Goal: Information Seeking & Learning: Compare options

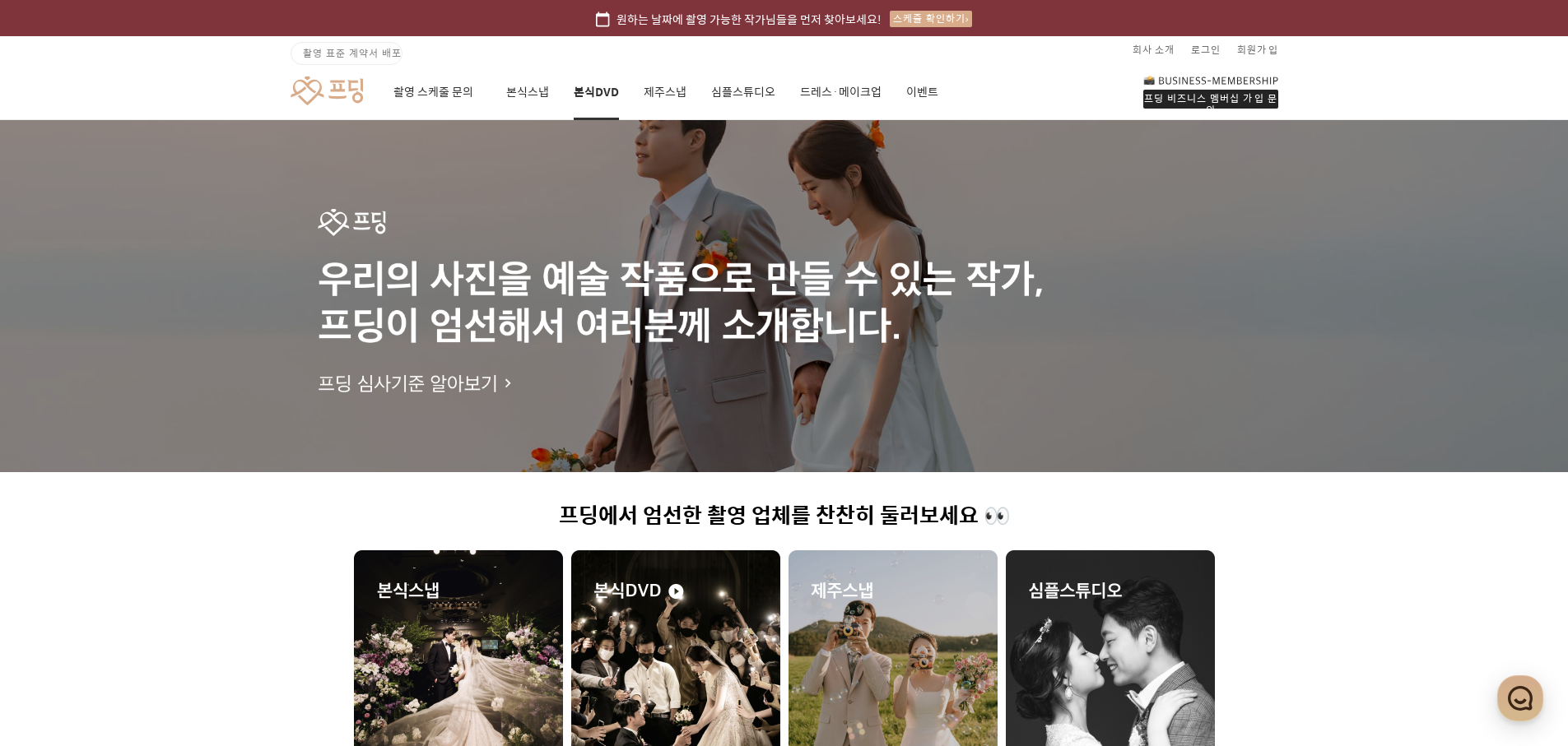
click at [573, 96] on link "본식DVD" at bounding box center [596, 92] width 45 height 56
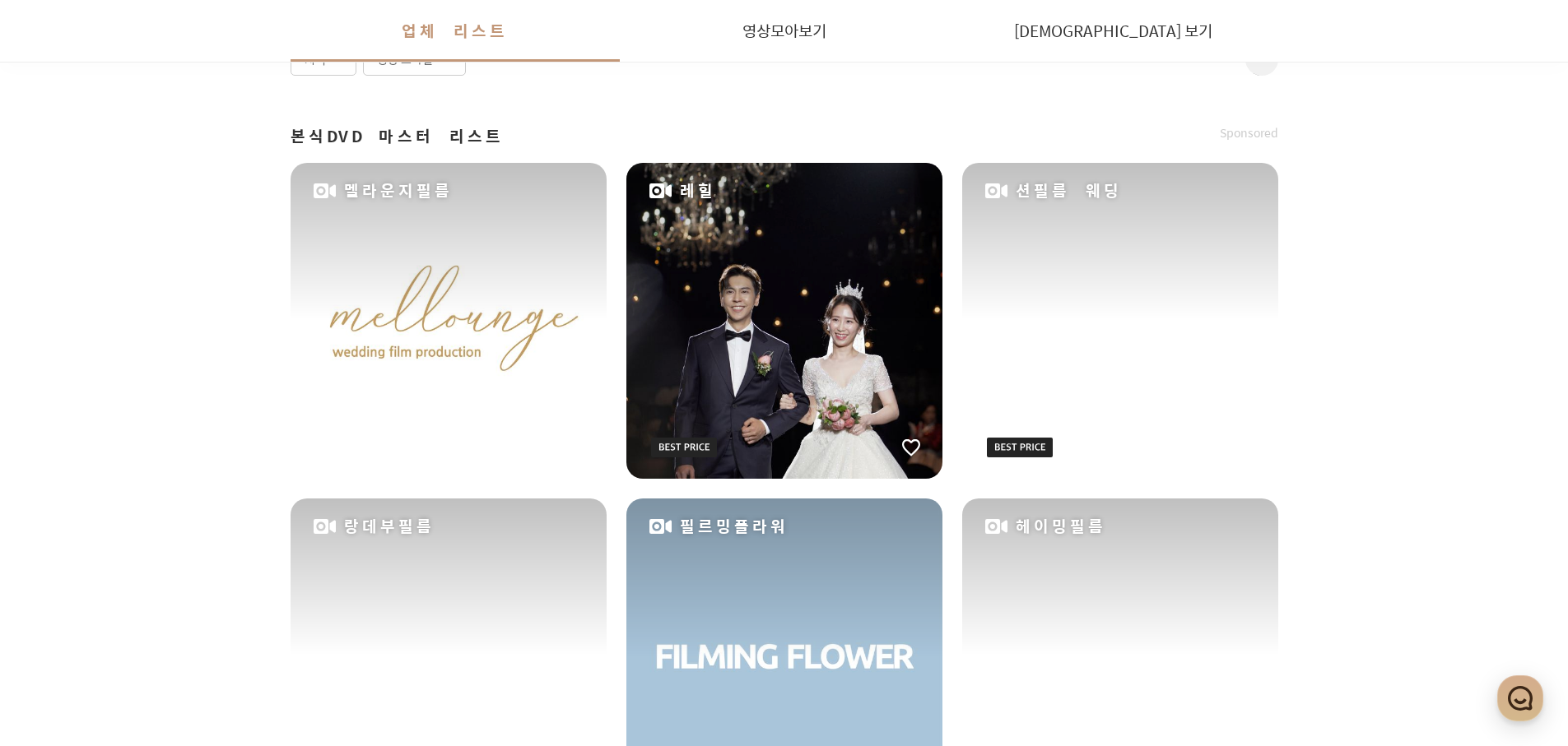
scroll to position [368, 0]
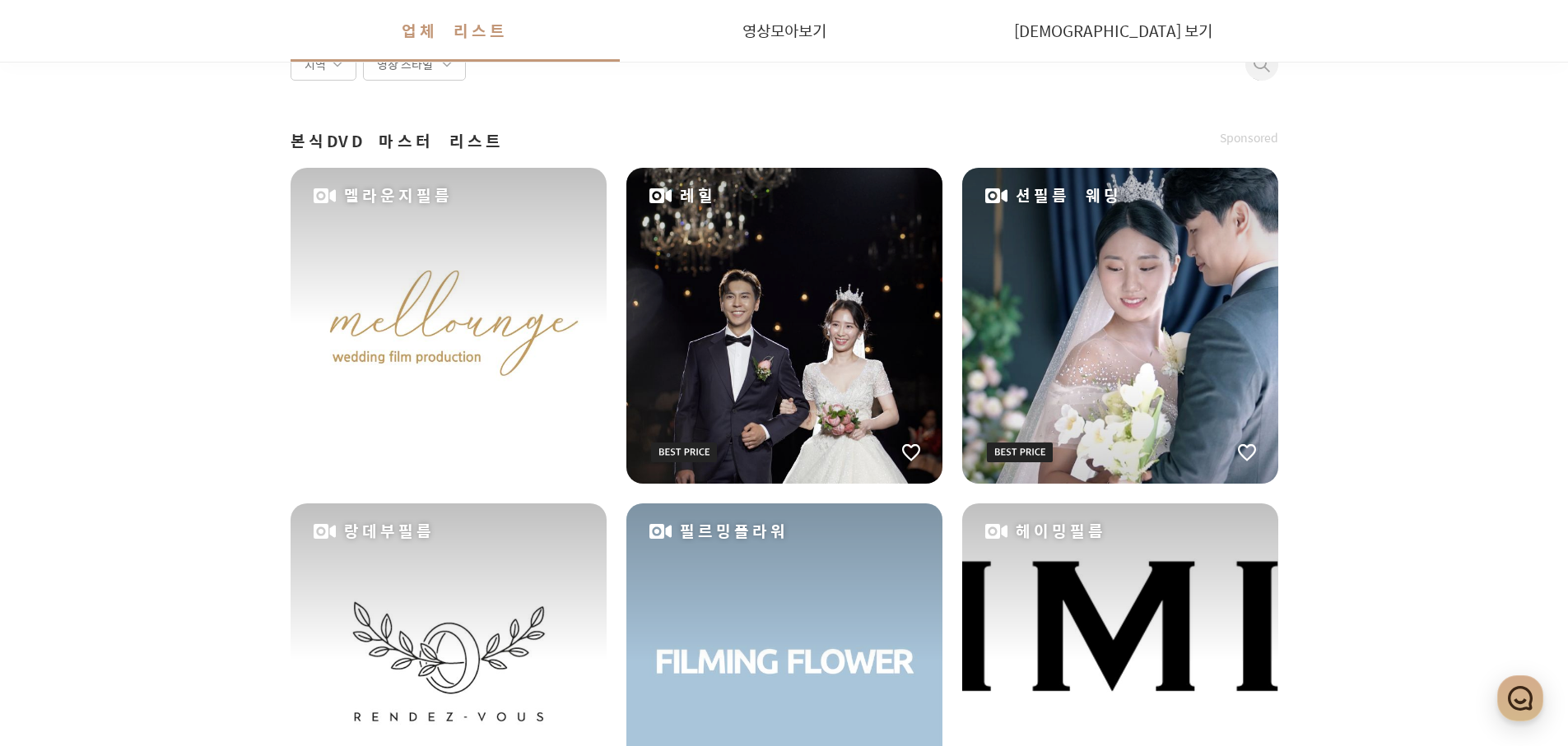
click at [516, 366] on div "멜라운지필름" at bounding box center [449, 326] width 316 height 316
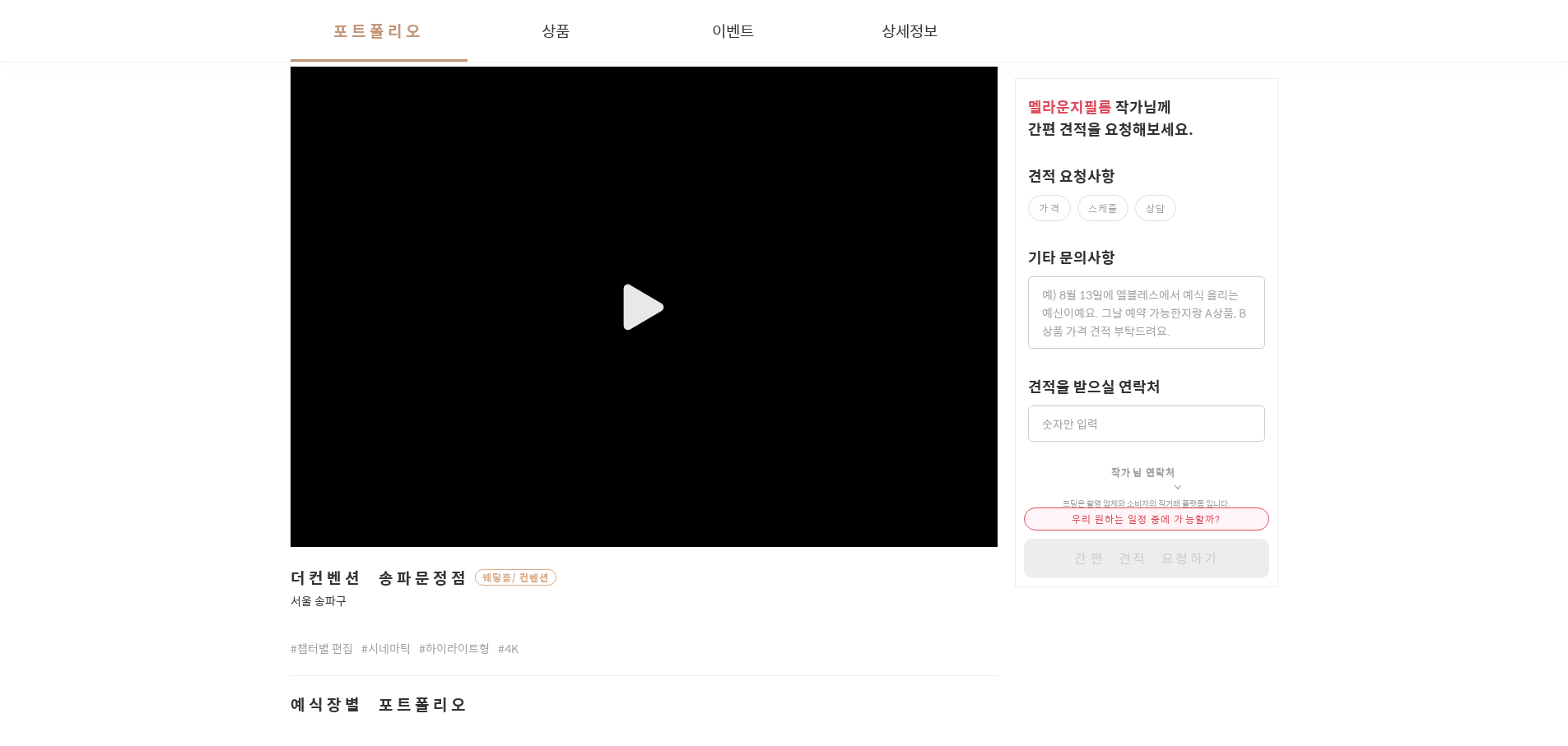
scroll to position [297, 0]
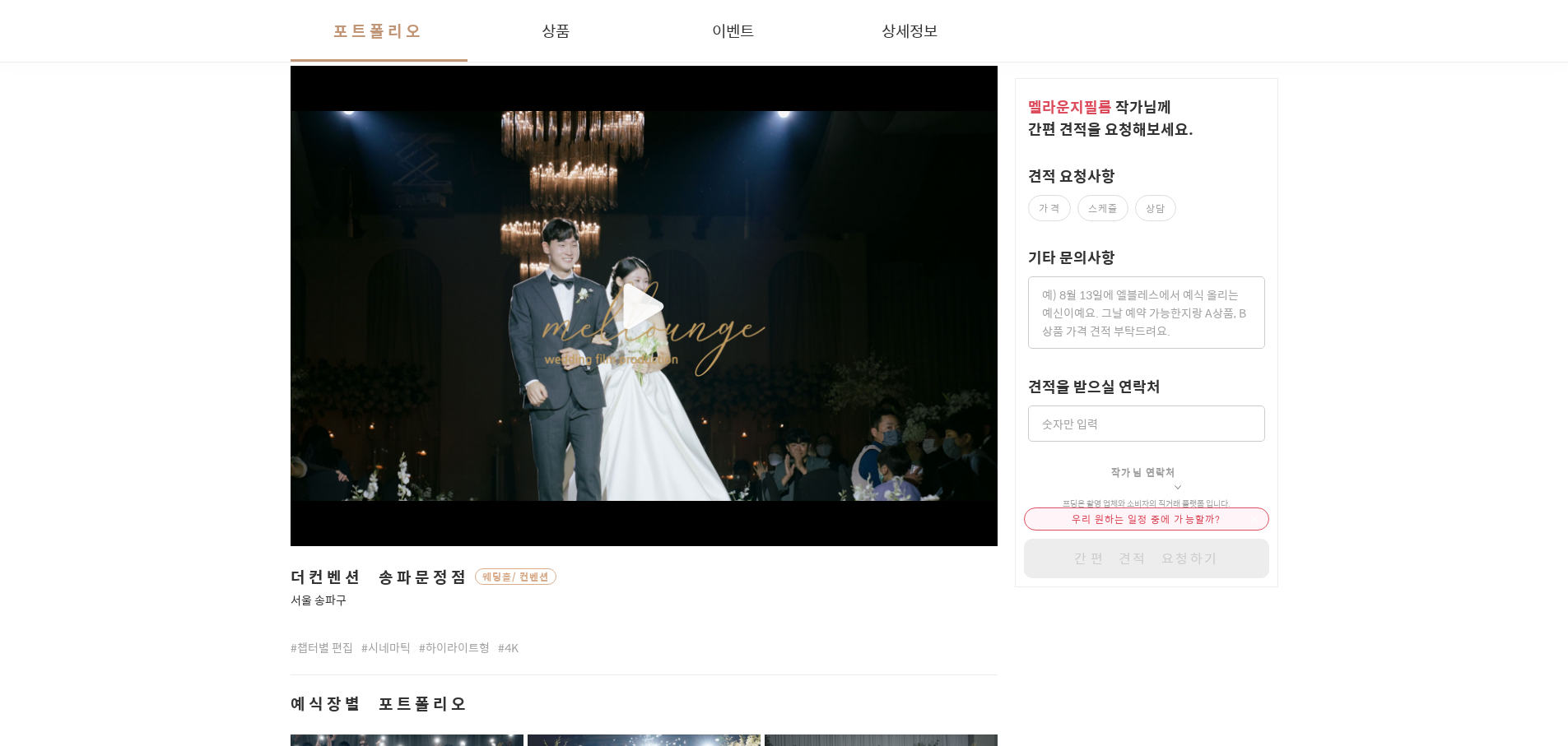
click at [618, 326] on div "button" at bounding box center [644, 307] width 707 height 391
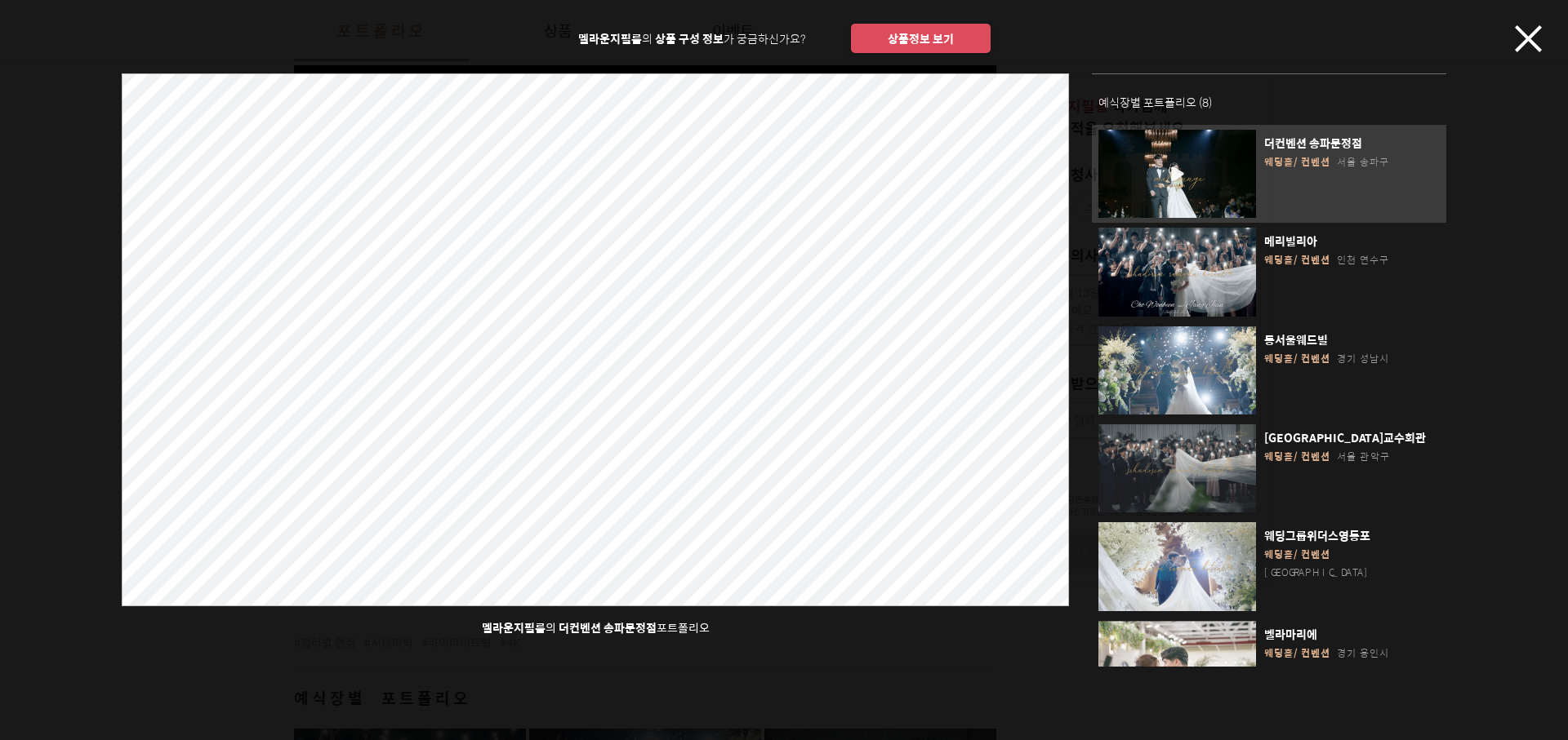
click at [1500, 43] on div "멜라운지필름 의 상품 구성 정보 가 궁금하신가요? 상품정보 보기 멜라운지필름 의 더컨벤션 송파문정점 포트폴리오 예식장별 포트폴리오 ( 8 ) …" at bounding box center [784, 333] width 1568 height 667
click at [1513, 41] on div "멜라운지필름 의 상품 구성 정보 가 궁금하신가요? 상품정보 보기 멜라운지필름 의 더컨벤션 송파문정점 포트폴리오 예식장별 포트폴리오 ( 8 ) …" at bounding box center [784, 333] width 1568 height 667
click at [1525, 42] on icon "button" at bounding box center [1528, 38] width 27 height 27
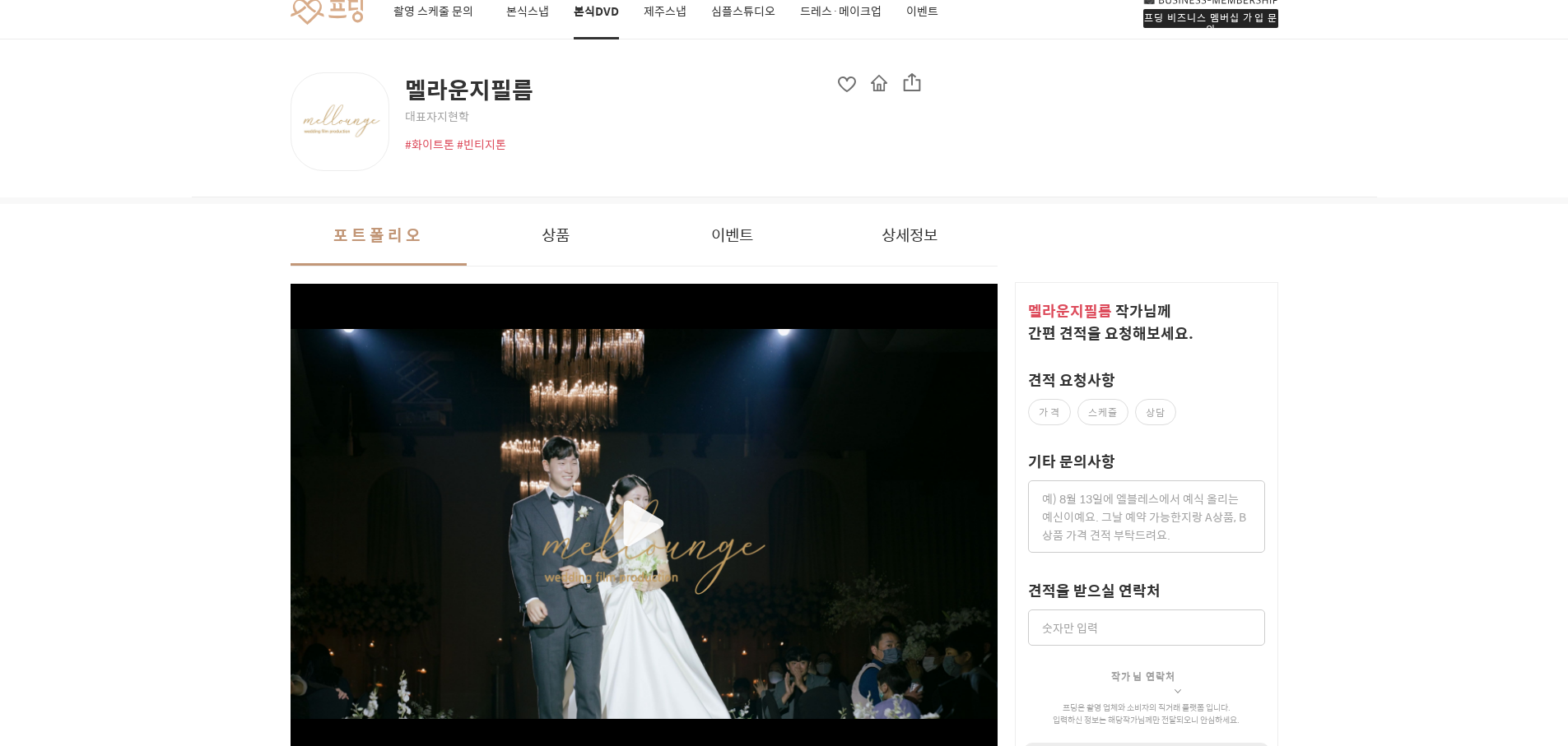
scroll to position [0, 0]
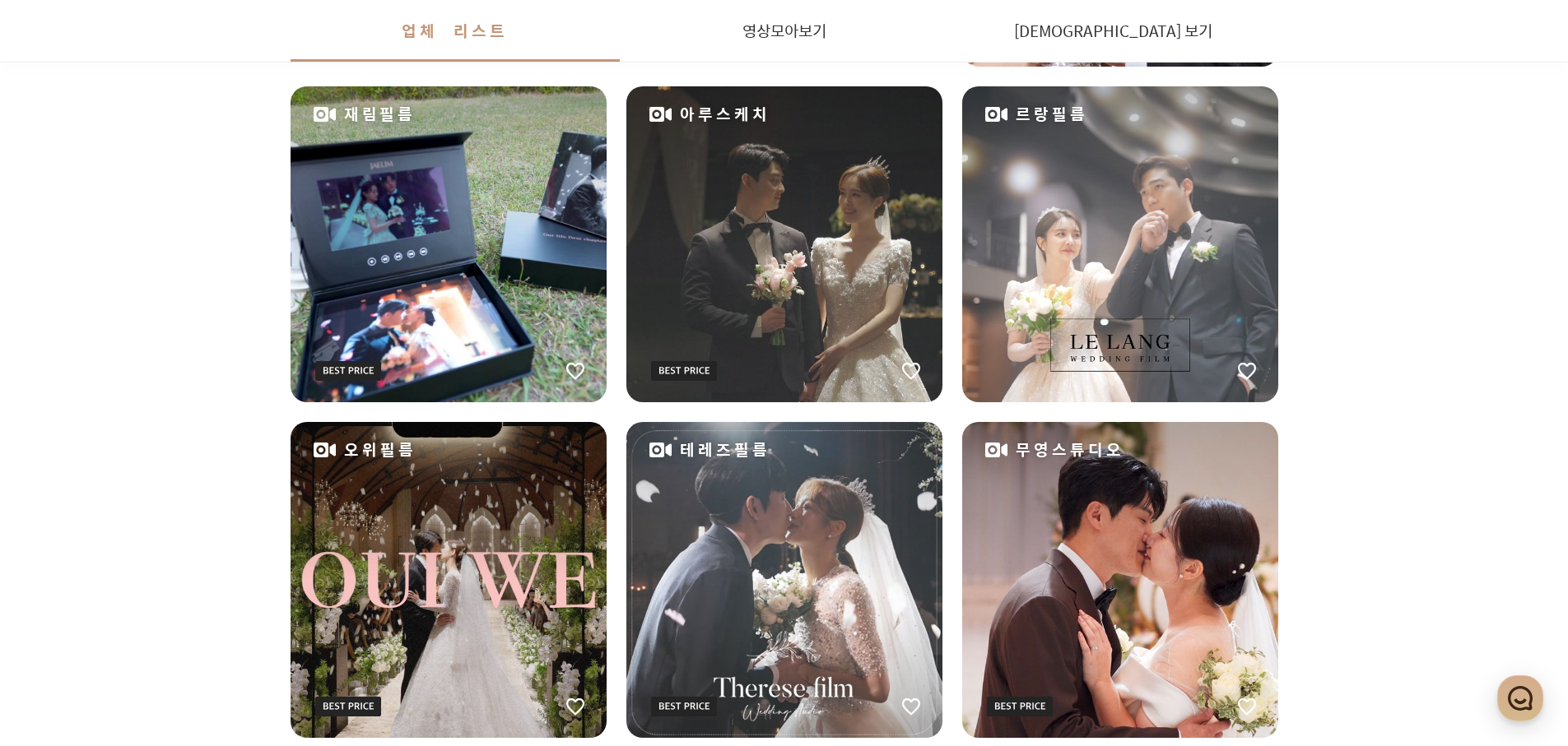
scroll to position [1469, 0]
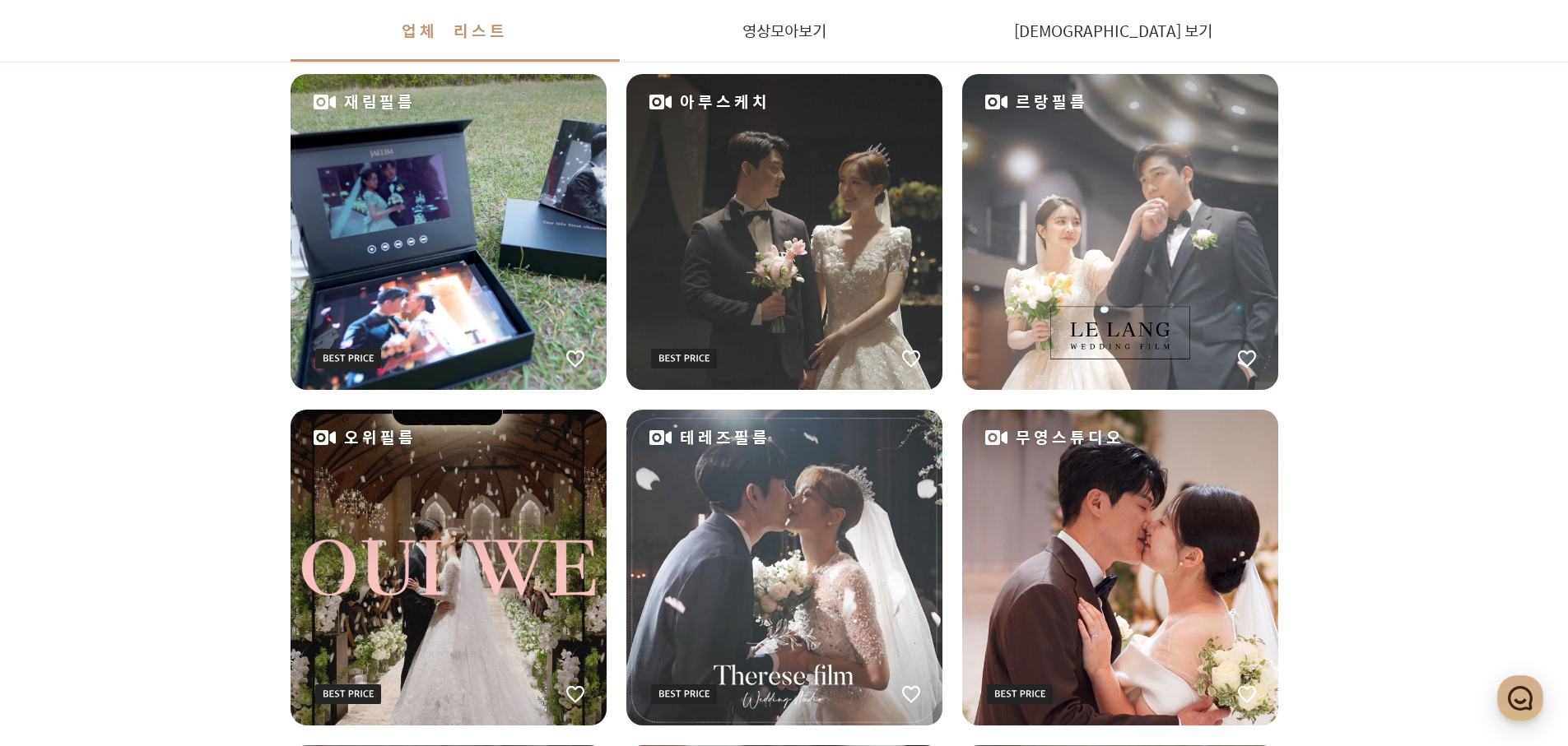
click at [1026, 323] on div "르랑필름" at bounding box center [1119, 231] width 316 height 316
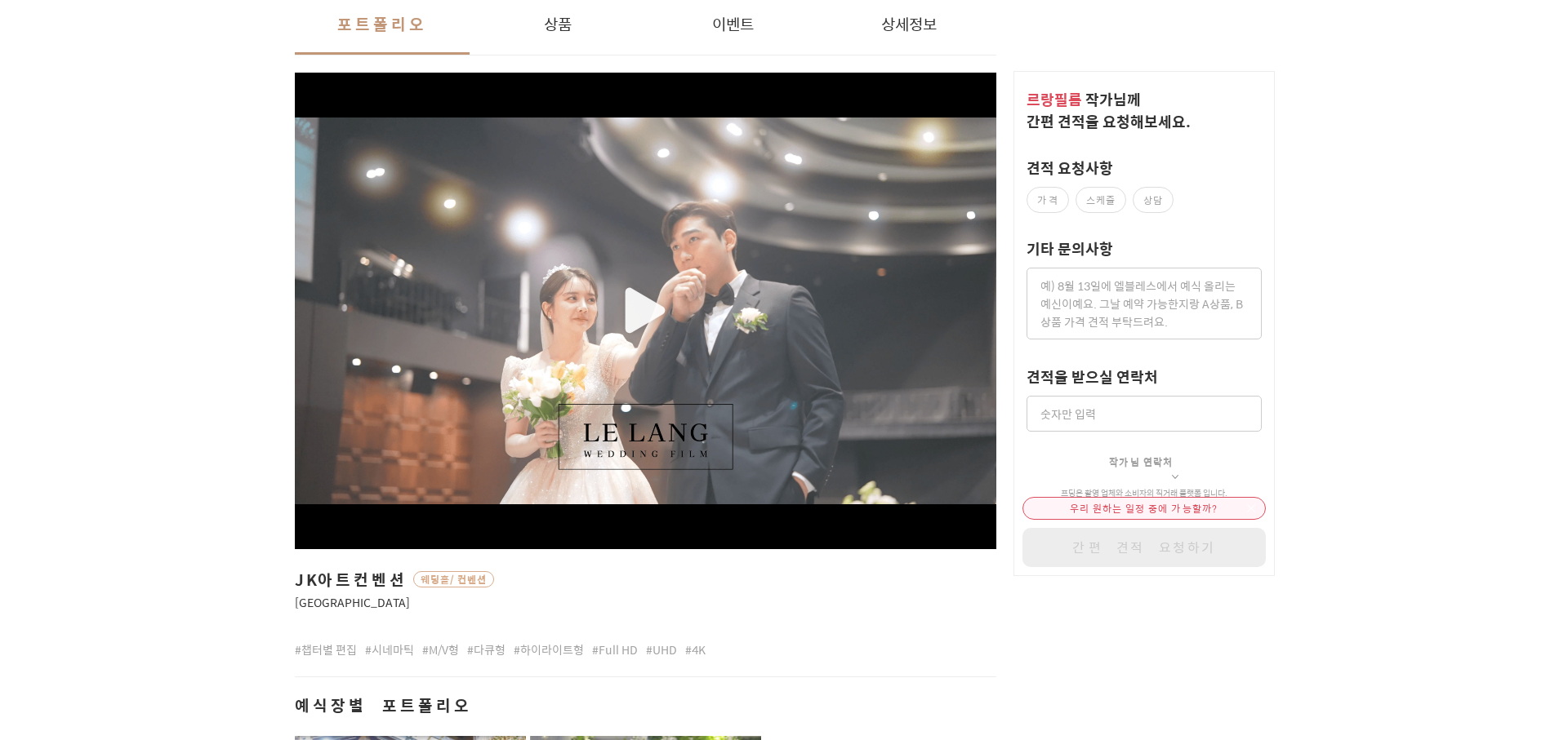
scroll to position [289, 0]
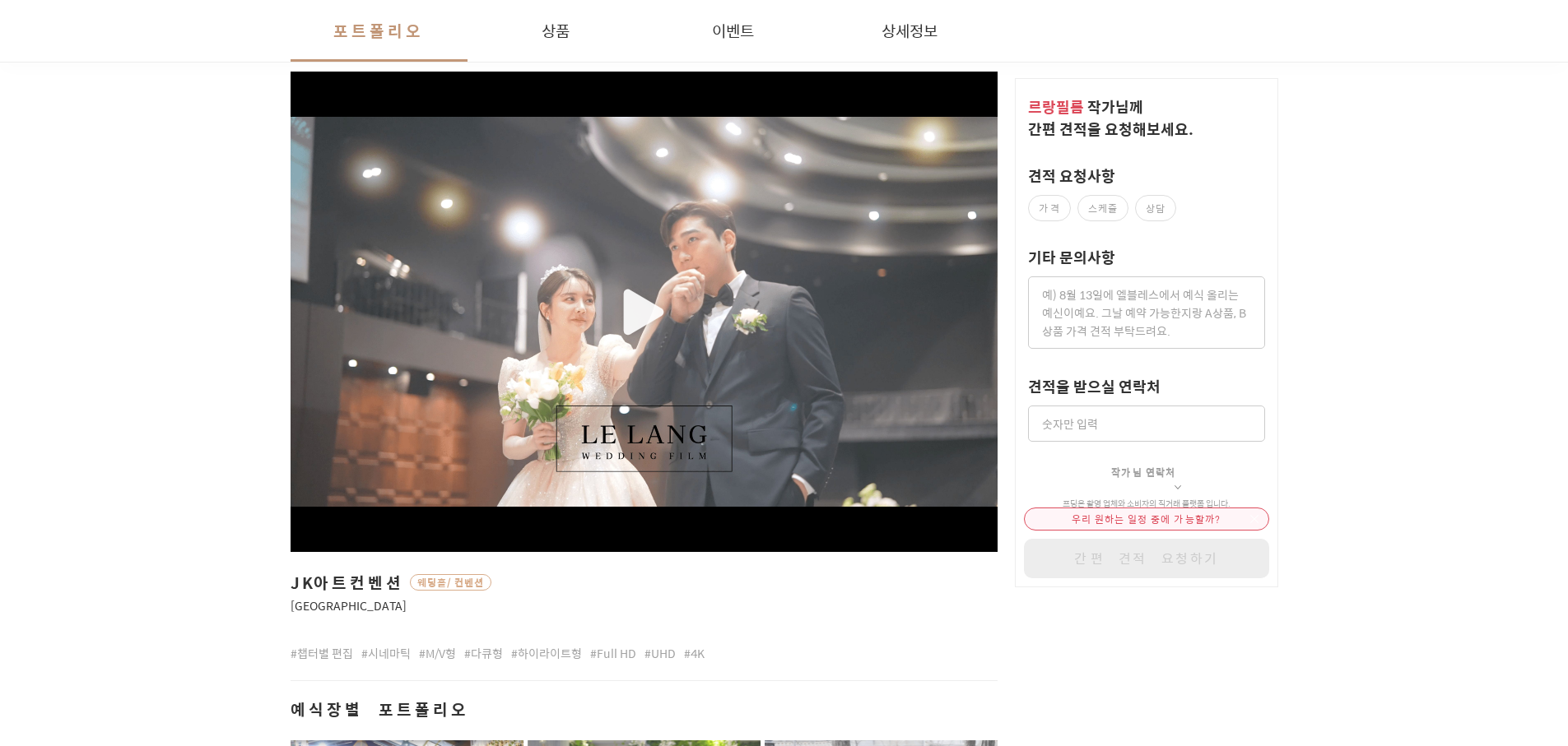
click at [628, 298] on div "button" at bounding box center [644, 313] width 707 height 391
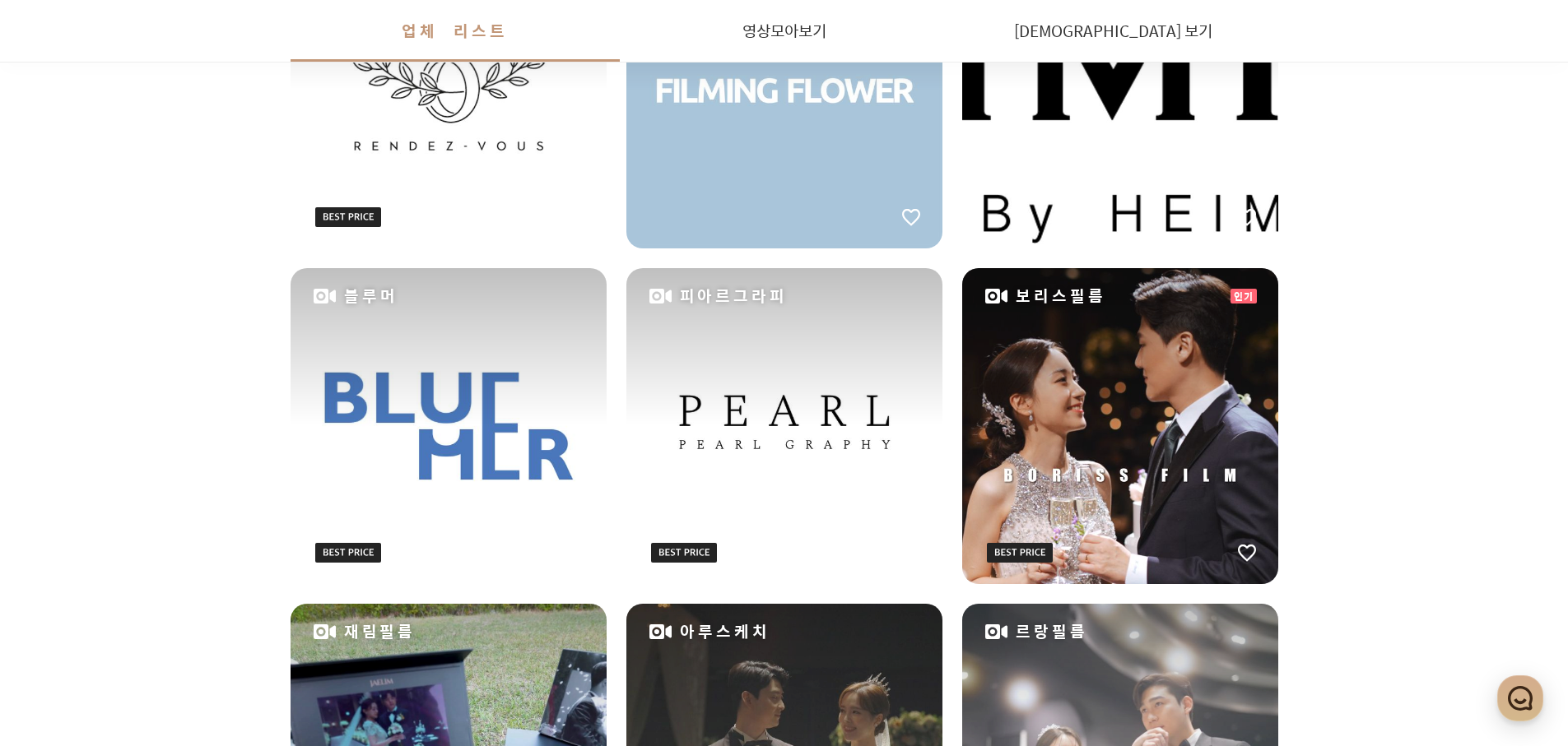
scroll to position [1086, 0]
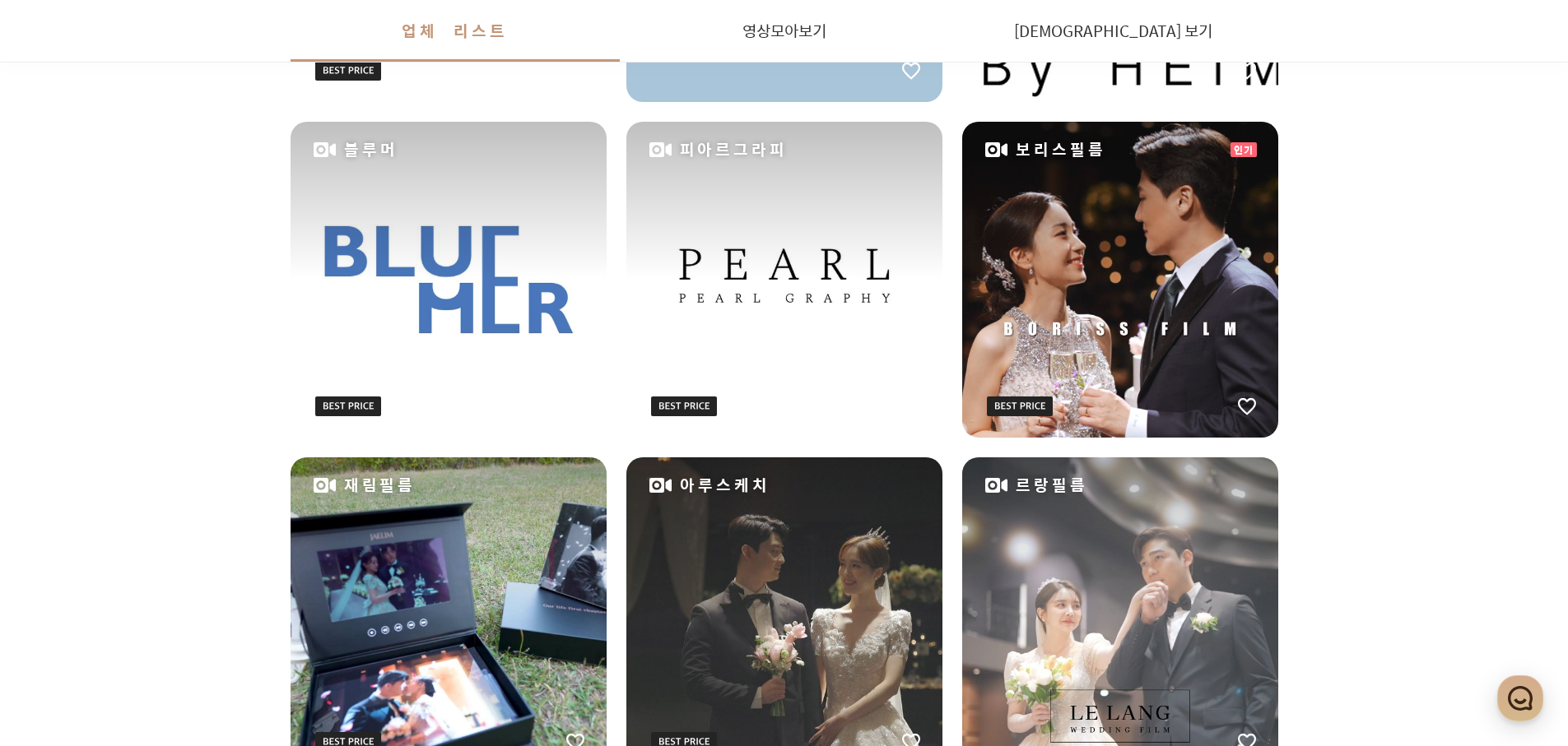
click at [799, 358] on div "피아르그라피" at bounding box center [784, 280] width 316 height 316
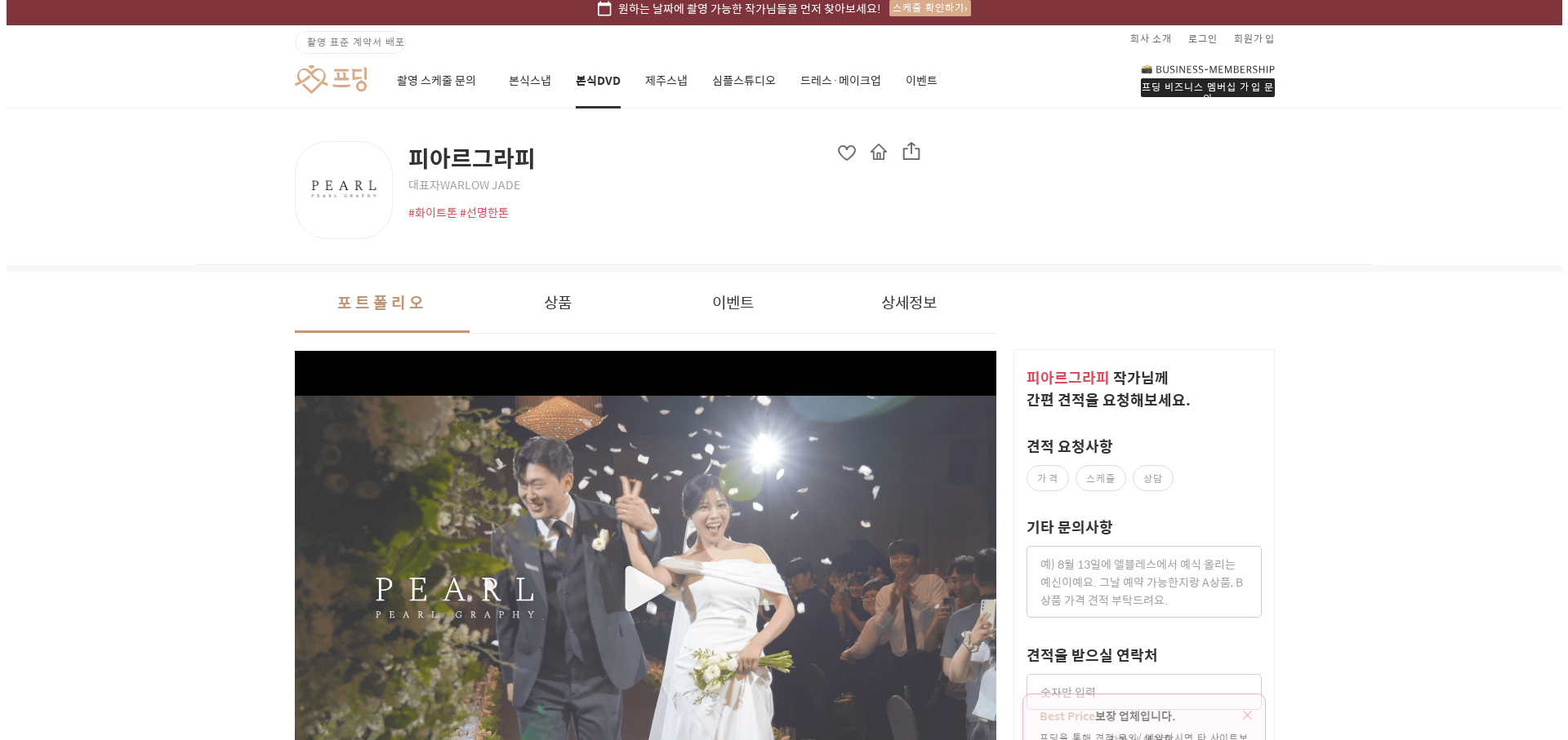
scroll to position [274, 0]
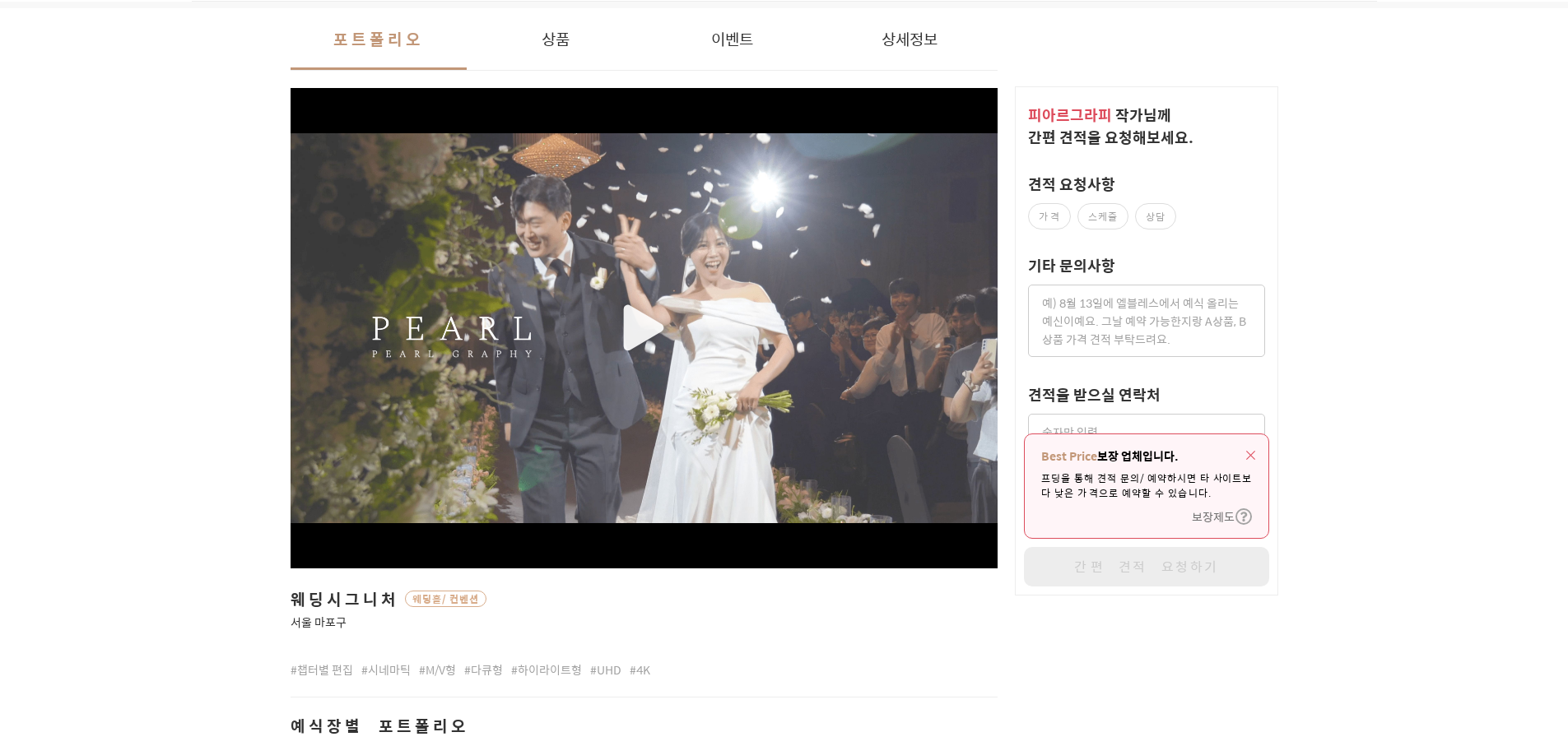
click at [671, 349] on div "button" at bounding box center [644, 329] width 707 height 391
